Goal: Information Seeking & Learning: Learn about a topic

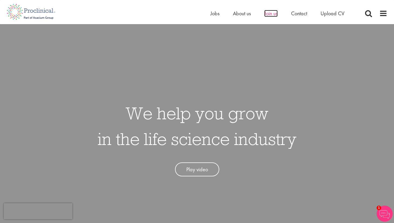
click at [270, 16] on span "Join us" at bounding box center [270, 13] width 13 height 7
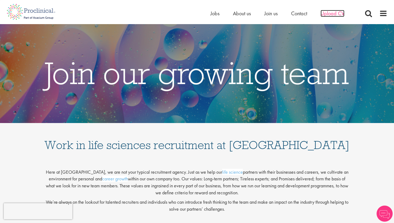
click at [330, 14] on span "Upload CV" at bounding box center [333, 13] width 24 height 7
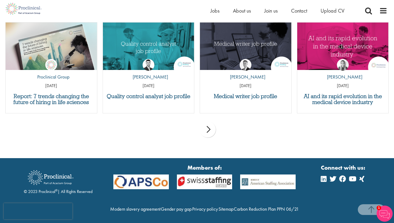
scroll to position [542, 0]
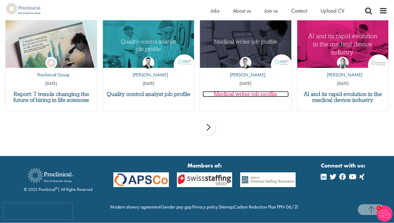
click at [233, 95] on h3 "Medical writer job profile" at bounding box center [246, 94] width 86 height 6
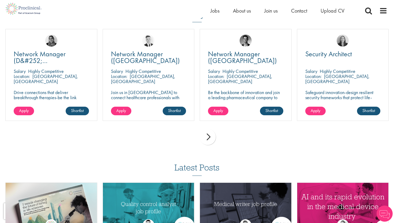
scroll to position [359, 0]
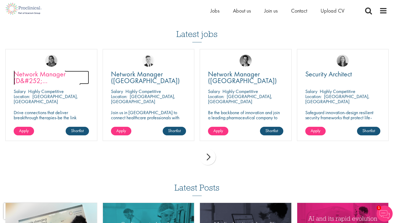
click at [44, 81] on span "Network Manager (D&#252;[GEOGRAPHIC_DATA])" at bounding box center [47, 80] width 67 height 23
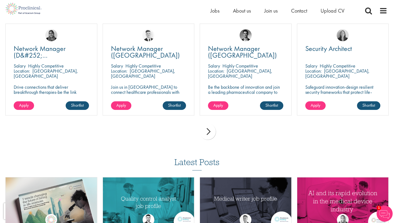
scroll to position [386, 0]
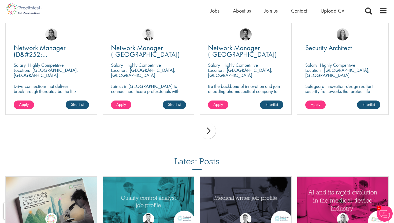
click at [209, 131] on div "next" at bounding box center [208, 131] width 16 height 16
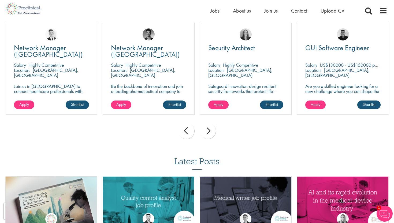
click at [209, 131] on div "next" at bounding box center [208, 131] width 16 height 16
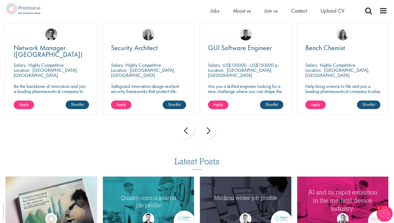
click at [209, 131] on div "next" at bounding box center [208, 131] width 16 height 16
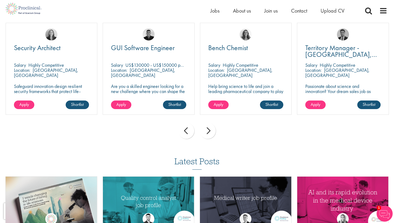
click at [209, 131] on div "next" at bounding box center [208, 131] width 16 height 16
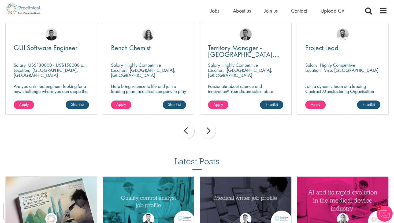
click at [209, 131] on div "next" at bounding box center [208, 131] width 16 height 16
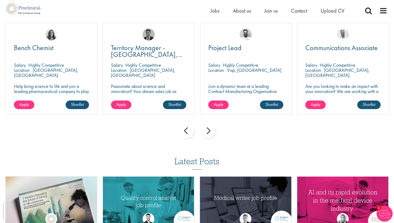
click at [209, 131] on div "next" at bounding box center [208, 131] width 16 height 16
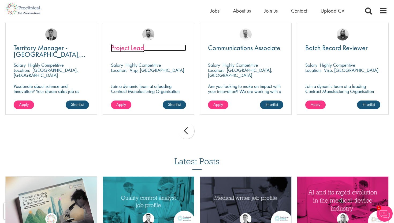
click at [140, 46] on span "Project Lead" at bounding box center [127, 47] width 33 height 9
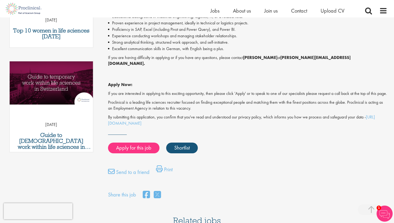
scroll to position [245, 0]
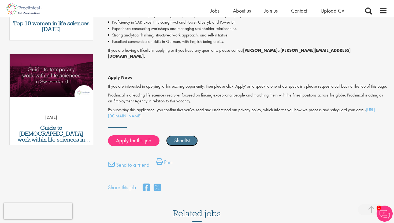
click at [179, 138] on link "Shortlist" at bounding box center [182, 140] width 32 height 11
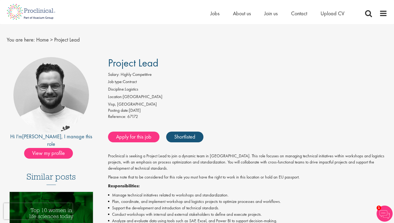
scroll to position [0, 0]
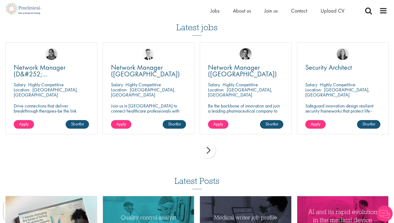
click at [208, 153] on div "next" at bounding box center [208, 150] width 16 height 16
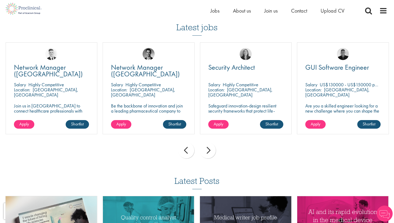
click at [208, 153] on div "next" at bounding box center [208, 150] width 16 height 16
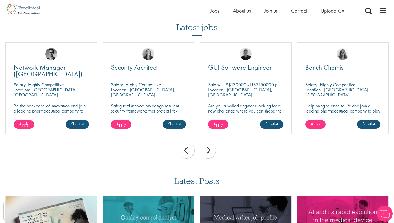
click at [208, 153] on div "next" at bounding box center [208, 150] width 16 height 16
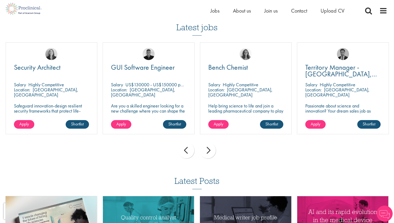
click at [208, 153] on div "next" at bounding box center [208, 150] width 16 height 16
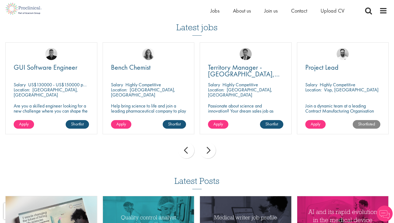
click at [208, 153] on div "next" at bounding box center [208, 150] width 16 height 16
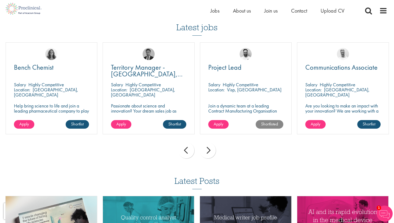
click at [208, 153] on div "next" at bounding box center [208, 150] width 16 height 16
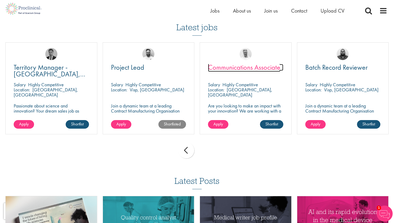
click at [237, 67] on span "Communications Associate" at bounding box center [244, 67] width 72 height 9
